Goal: Information Seeking & Learning: Learn about a topic

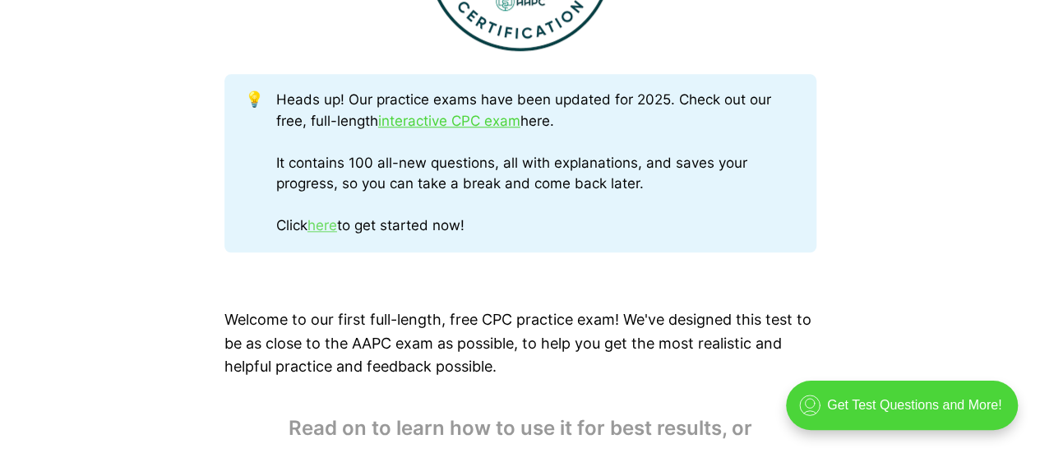
click at [337, 229] on link "here" at bounding box center [323, 225] width 30 height 16
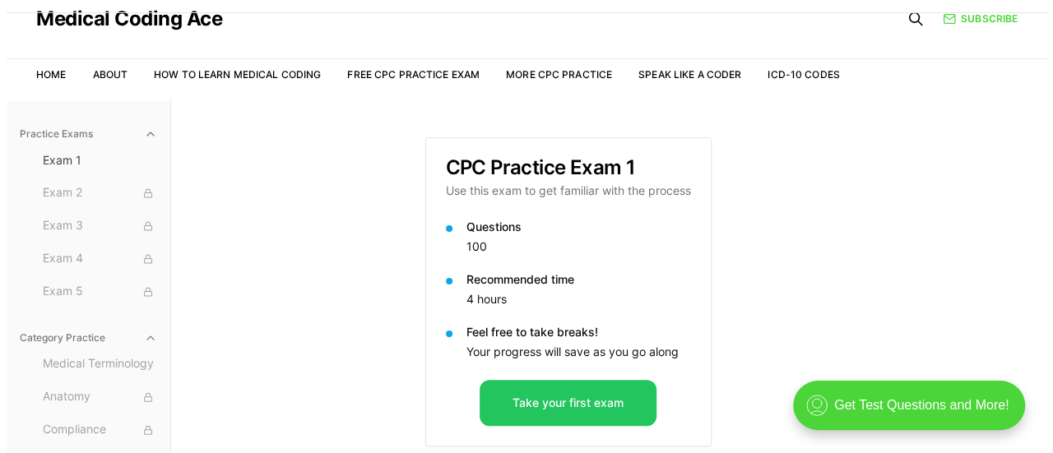
scroll to position [151, 0]
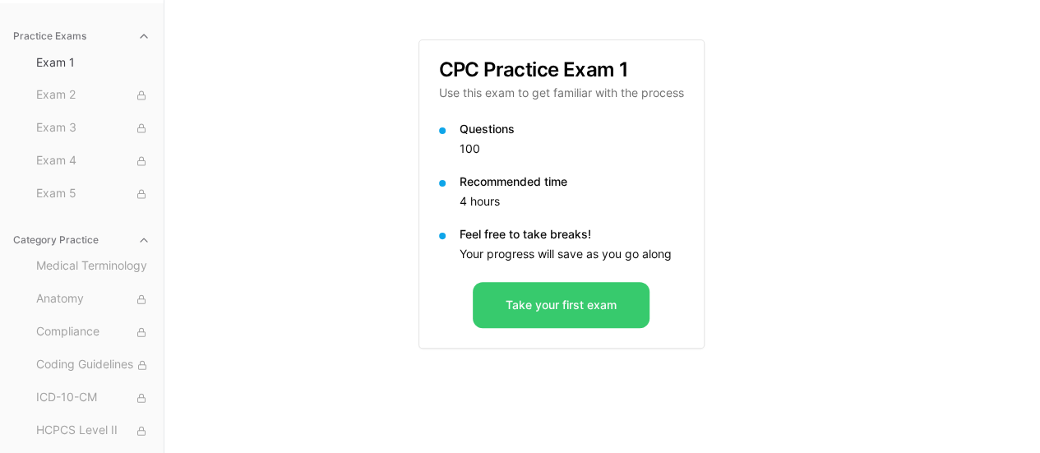
click at [566, 311] on button "Take your first exam" at bounding box center [561, 305] width 177 height 46
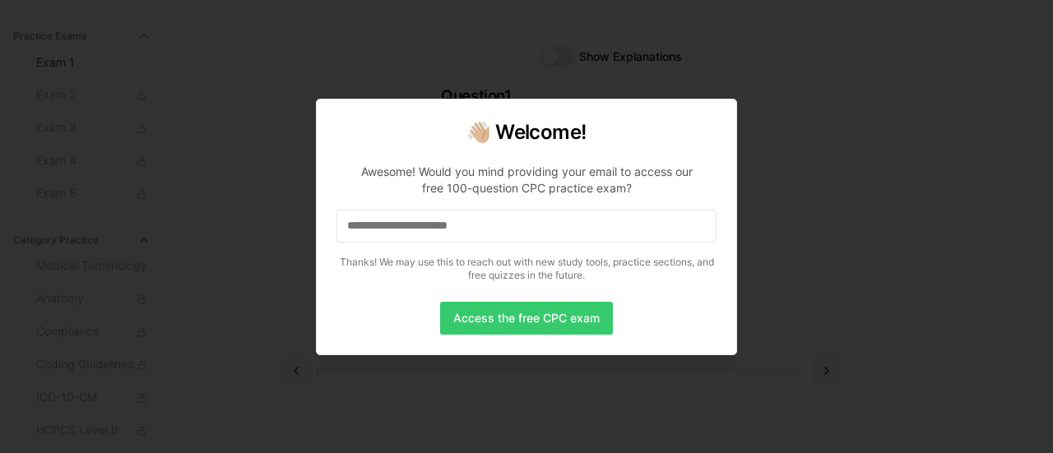
click at [474, 323] on button "Access the free CPC exam" at bounding box center [526, 318] width 173 height 33
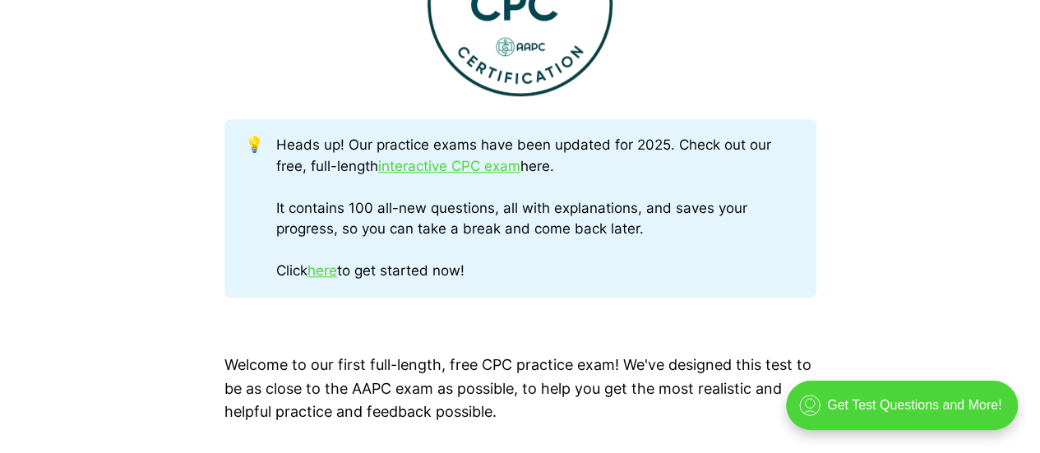
scroll to position [822, 0]
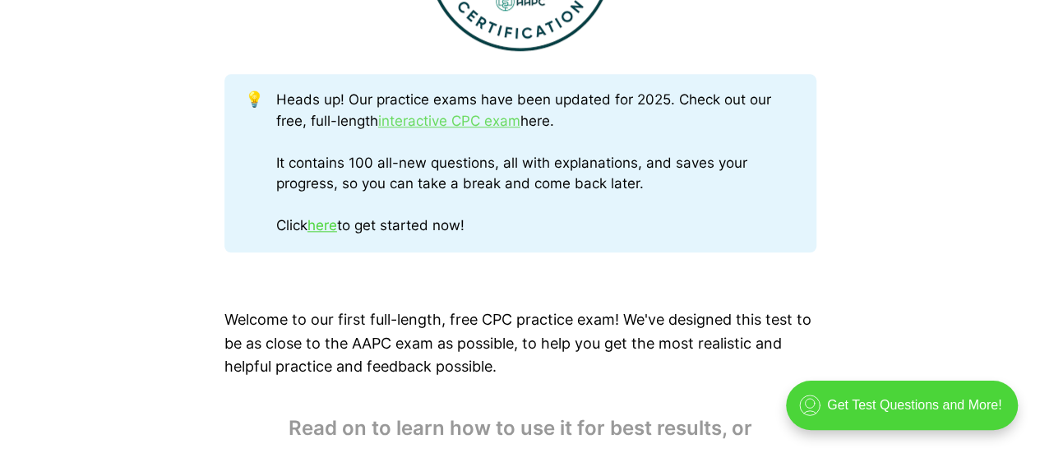
click at [429, 124] on link "interactive CPC exam" at bounding box center [449, 121] width 142 height 16
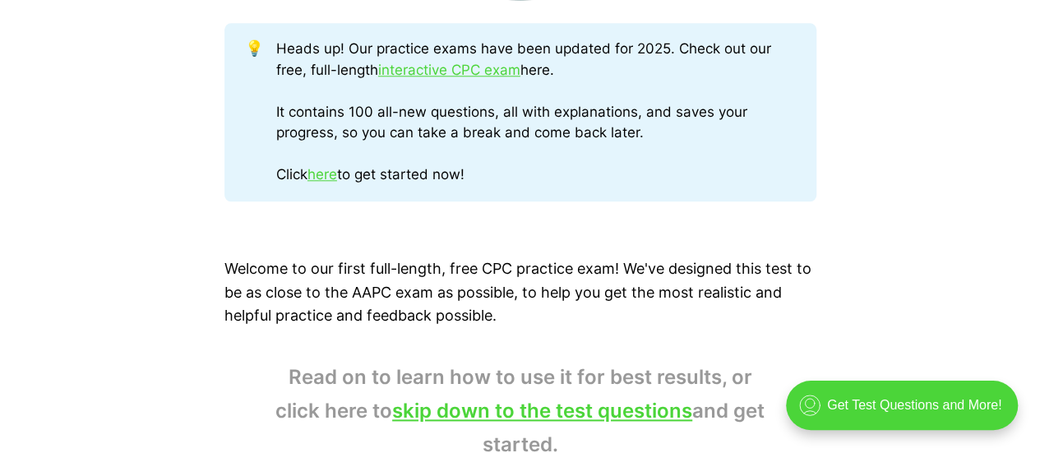
scroll to position [1069, 0]
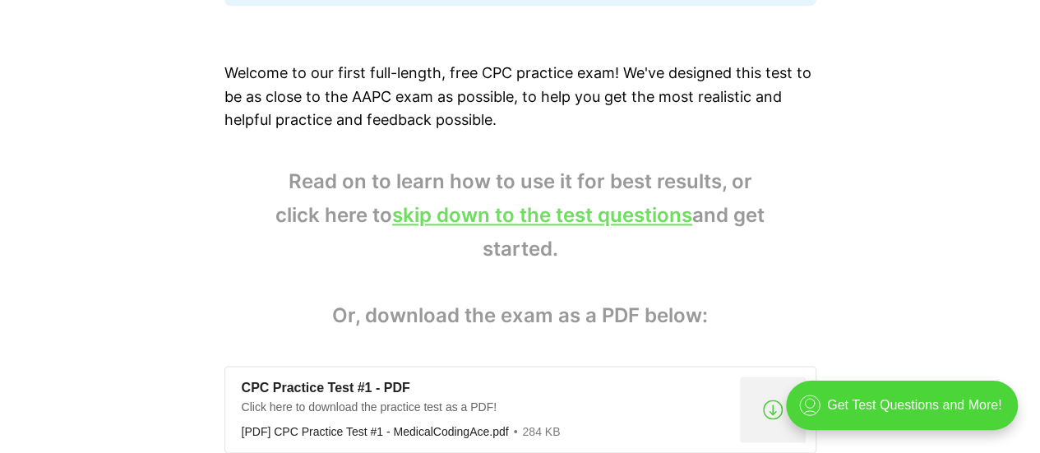
click at [548, 215] on link "skip down to the test questions" at bounding box center [542, 215] width 300 height 24
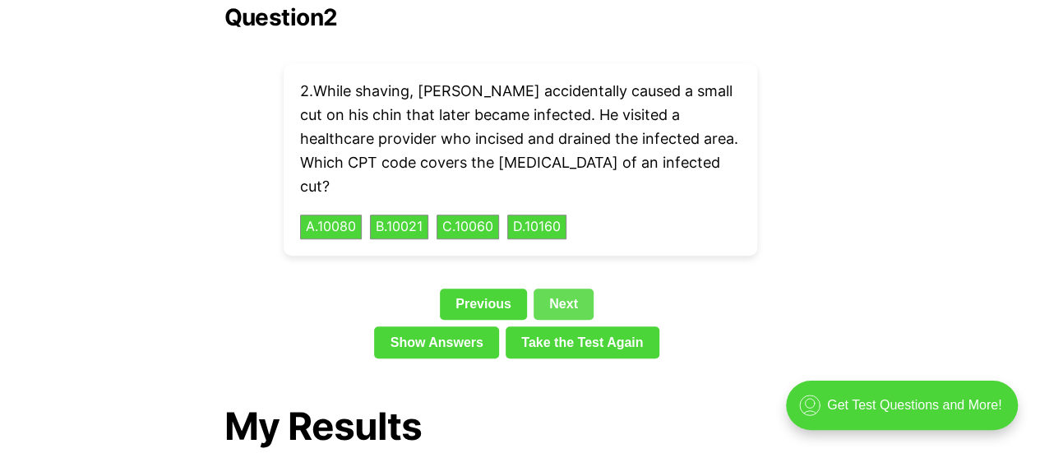
scroll to position [3768, 0]
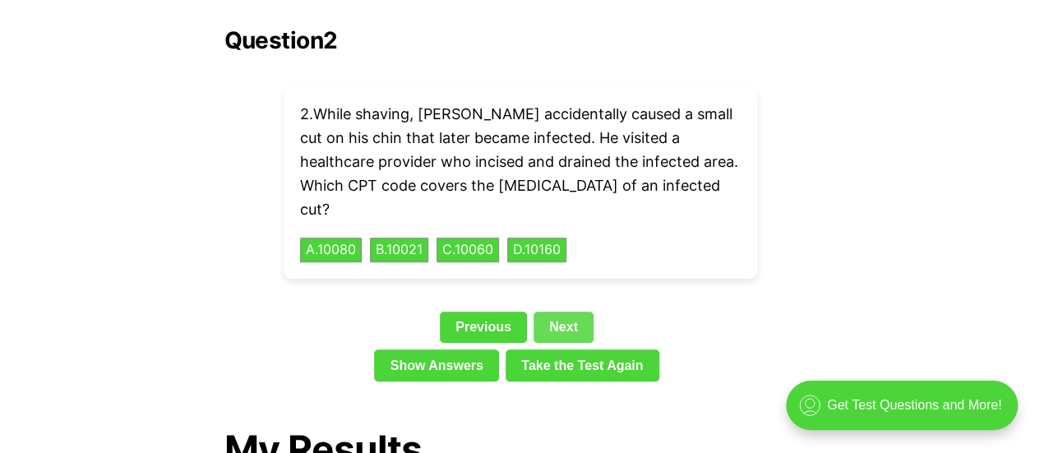
click at [555, 312] on link "Next" at bounding box center [564, 327] width 60 height 31
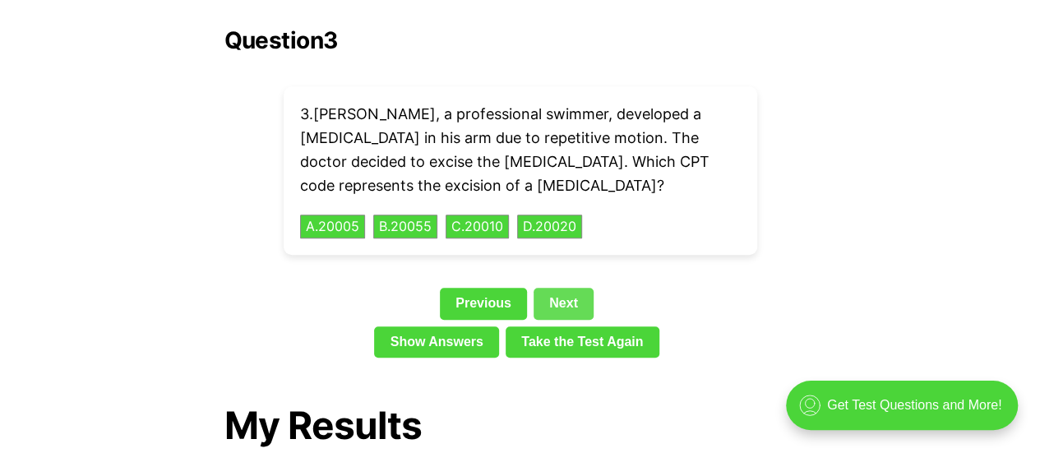
click at [549, 288] on link "Next" at bounding box center [564, 303] width 60 height 31
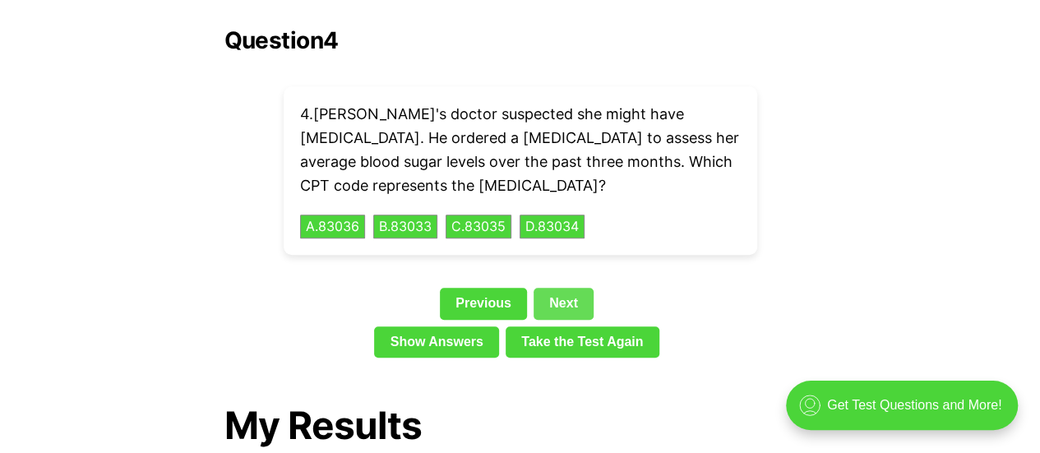
click at [564, 288] on link "Next" at bounding box center [564, 303] width 60 height 31
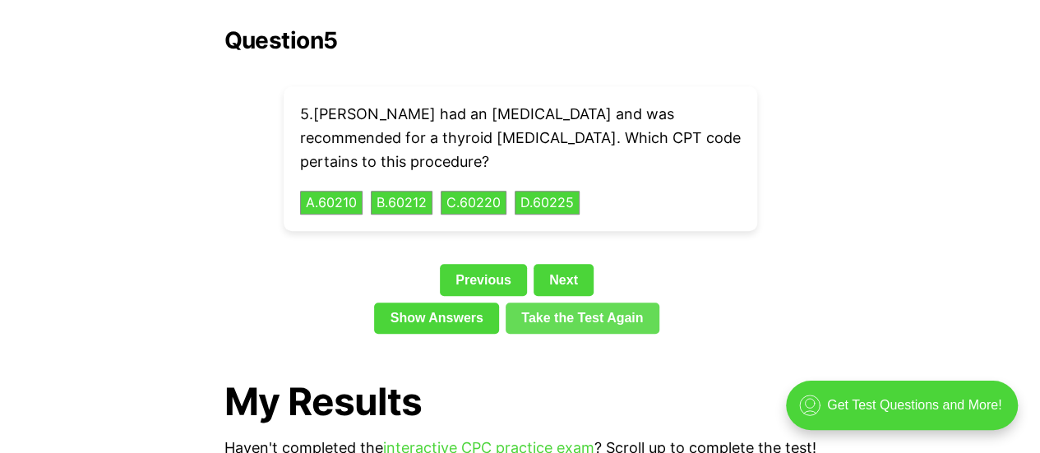
click at [570, 303] on link "Take the Test Again" at bounding box center [583, 318] width 154 height 31
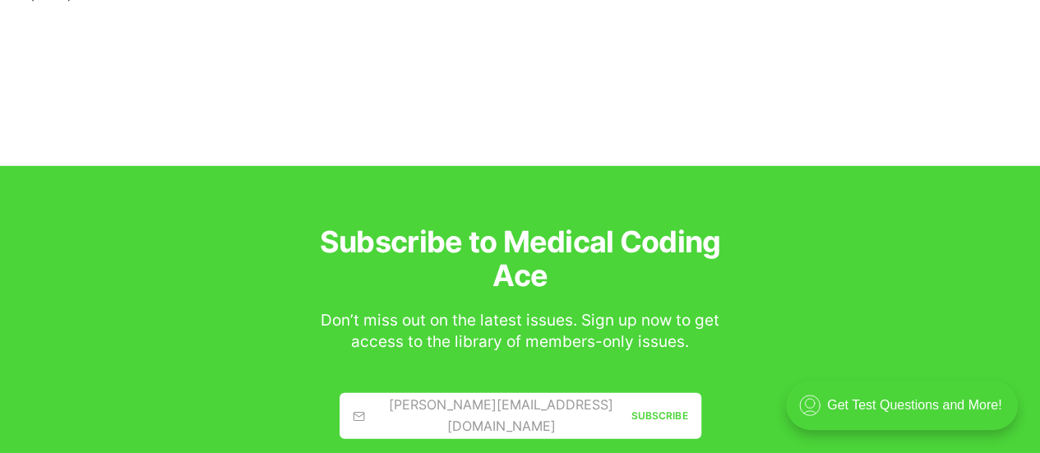
scroll to position [5204, 0]
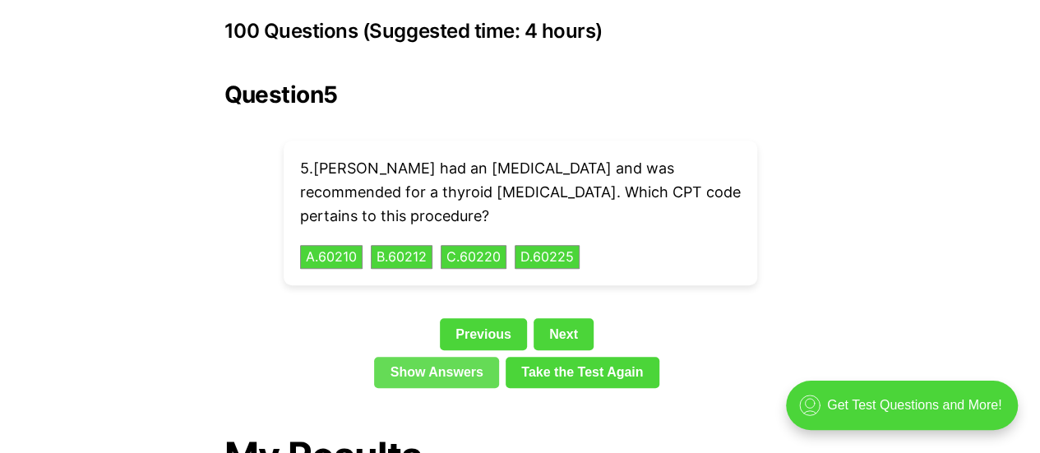
scroll to position [3686, 0]
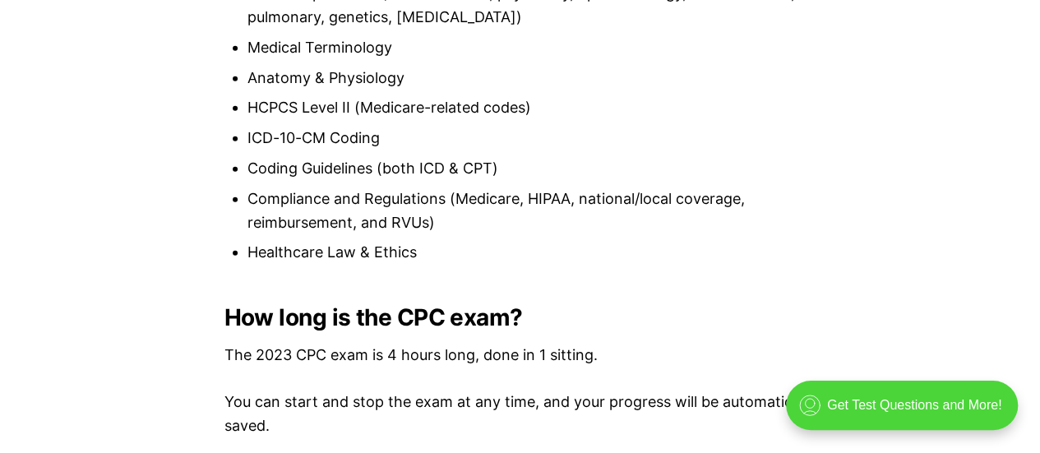
scroll to position [1974, 0]
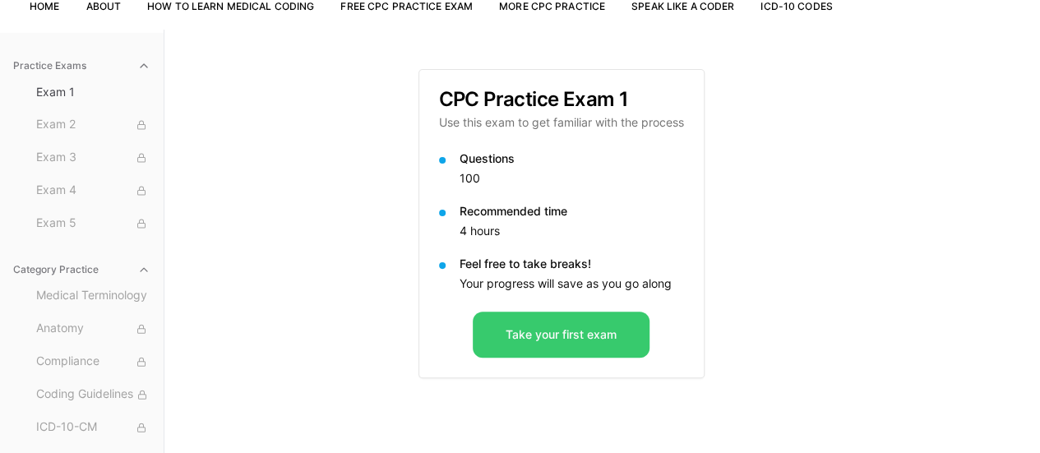
click at [566, 335] on button "Take your first exam" at bounding box center [561, 335] width 177 height 46
